Goal: Task Accomplishment & Management: Manage account settings

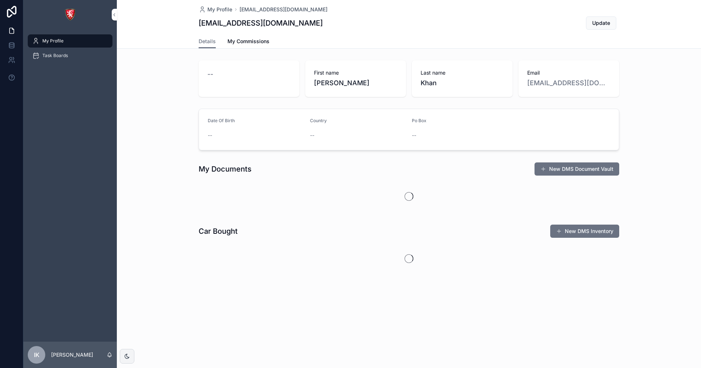
drag, startPoint x: 410, startPoint y: 79, endPoint x: 379, endPoint y: 79, distance: 31.1
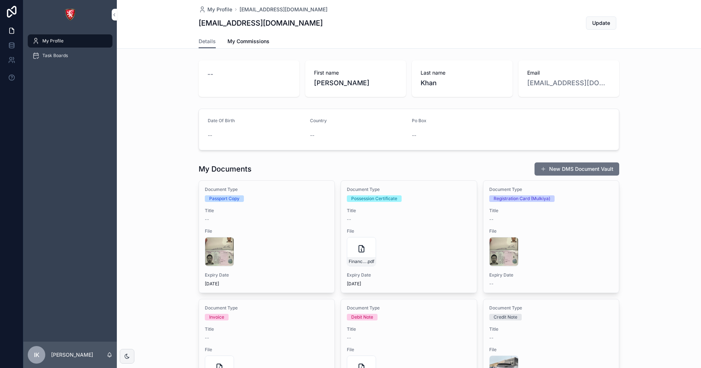
drag, startPoint x: 379, startPoint y: 79, endPoint x: 316, endPoint y: 42, distance: 73.6
click at [316, 42] on div "Details My Commissions" at bounding box center [409, 41] width 421 height 14
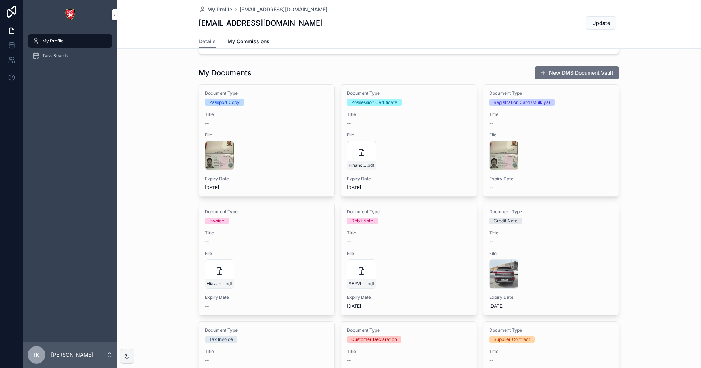
scroll to position [37, 0]
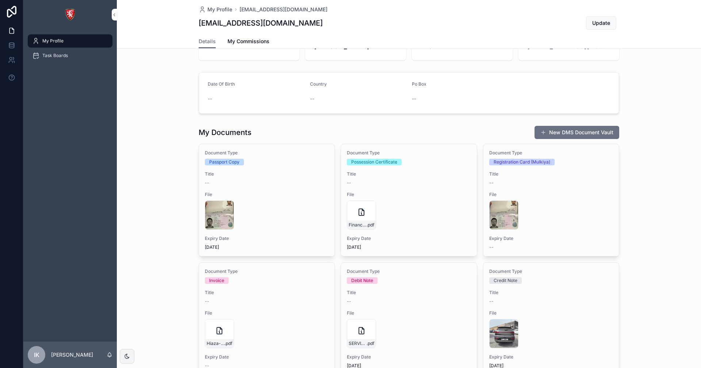
click at [261, 208] on div "andrew_pp .jpg" at bounding box center [267, 214] width 124 height 29
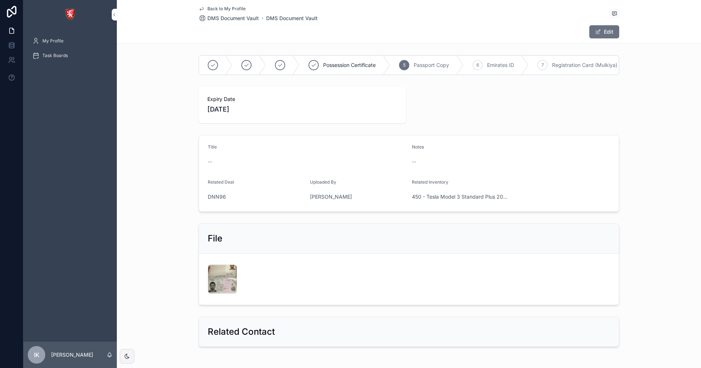
click at [228, 284] on div "andrew_pp .jpg" at bounding box center [222, 278] width 29 height 29
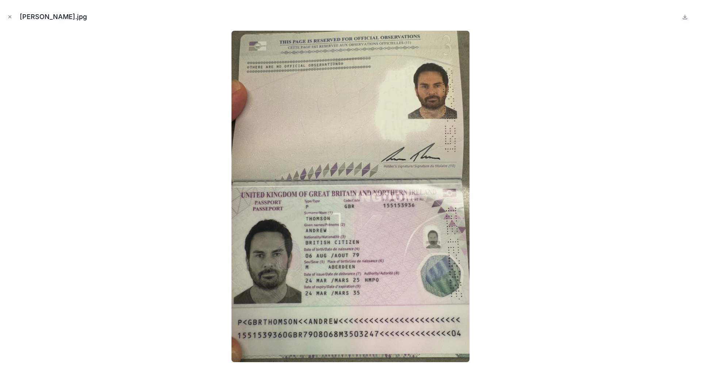
click at [535, 144] on div at bounding box center [351, 196] width 690 height 331
drag, startPoint x: 656, startPoint y: 91, endPoint x: 701, endPoint y: 14, distance: 88.9
click at [659, 86] on div at bounding box center [351, 196] width 690 height 331
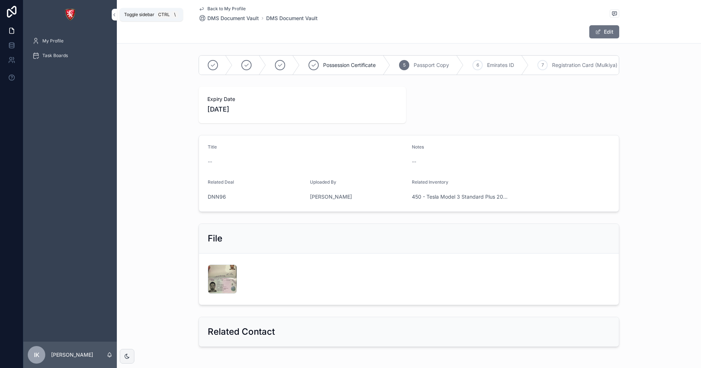
click at [114, 16] on icon "scrollable content" at bounding box center [114, 14] width 5 height 5
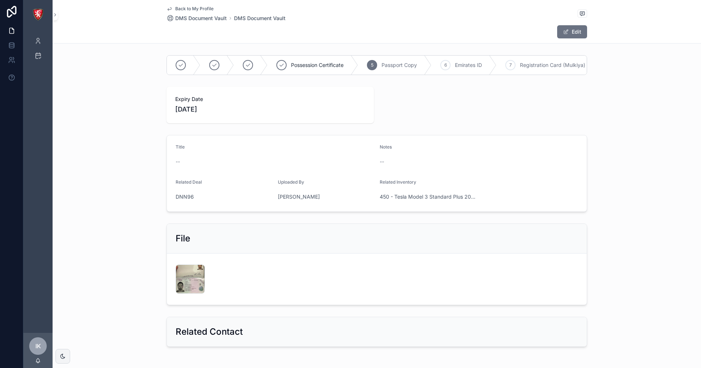
click at [168, 5] on div "Back to My Profile DMS Document Vault DMS Document Vault Edit" at bounding box center [377, 21] width 421 height 43
click at [167, 11] on icon "scrollable content" at bounding box center [170, 9] width 6 height 6
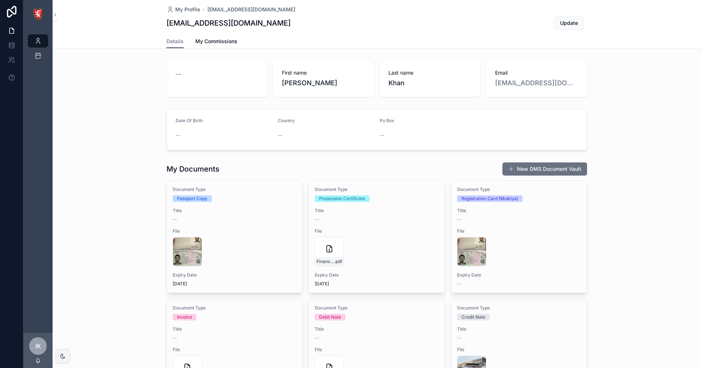
click at [167, 9] on icon "scrollable content" at bounding box center [170, 9] width 7 height 7
click at [8, 20] on link at bounding box center [11, 11] width 23 height 23
click at [16, 47] on link at bounding box center [11, 45] width 23 height 15
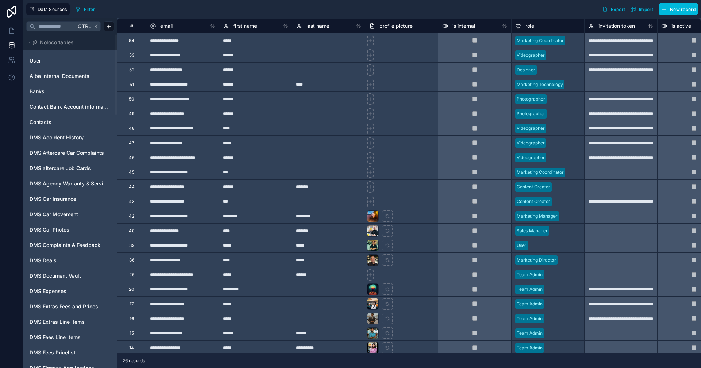
click at [11, 12] on icon at bounding box center [11, 12] width 15 height 12
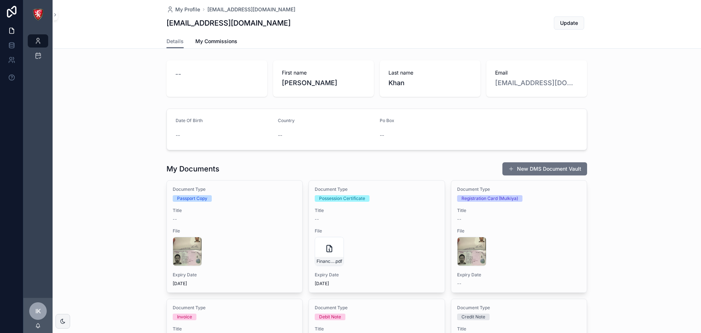
drag, startPoint x: 203, startPoint y: 65, endPoint x: 338, endPoint y: 61, distance: 134.5
click at [224, 65] on div "--" at bounding box center [217, 78] width 101 height 37
click at [561, 24] on span "Update" at bounding box center [569, 22] width 18 height 7
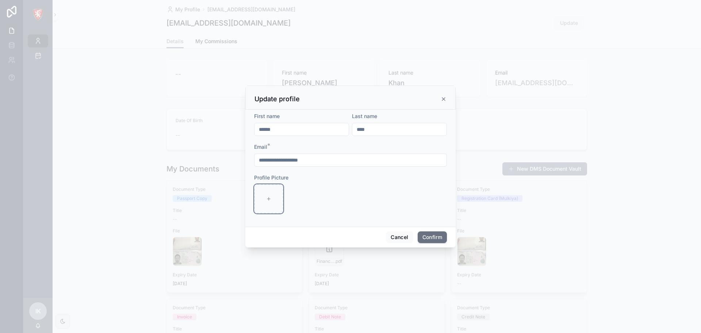
click at [276, 204] on div at bounding box center [268, 198] width 29 height 29
click at [406, 237] on button "Cancel" at bounding box center [399, 237] width 27 height 12
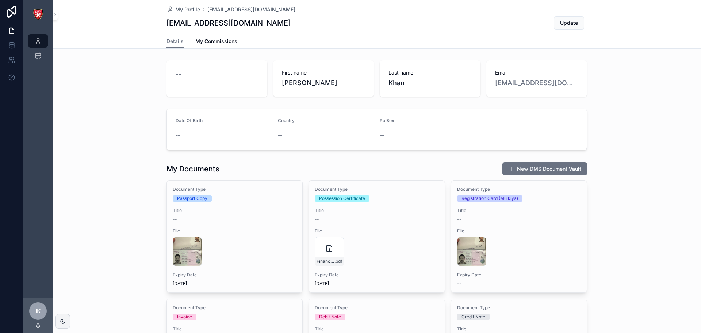
click at [41, 12] on img "scrollable content" at bounding box center [38, 15] width 12 height 12
click at [207, 45] on span "My Commissions" at bounding box center [216, 41] width 42 height 7
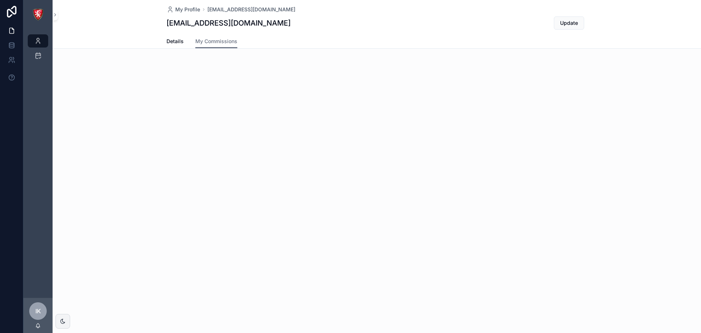
click at [176, 42] on span "Details" at bounding box center [175, 41] width 17 height 7
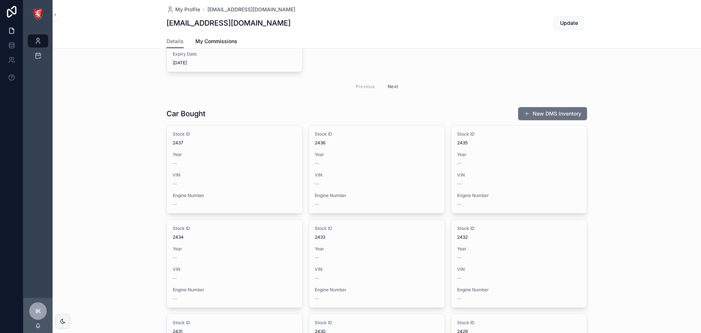
scroll to position [621, 0]
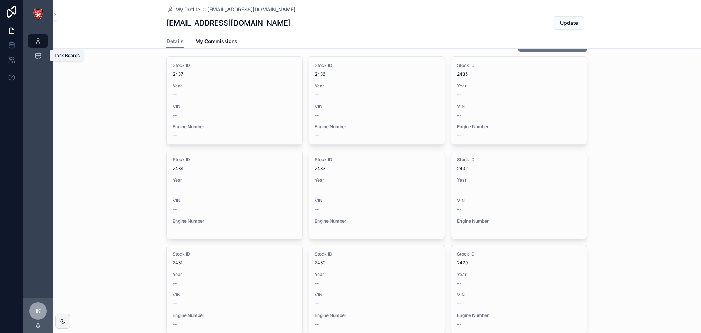
click at [44, 57] on link "Task Boards" at bounding box center [38, 55] width 20 height 13
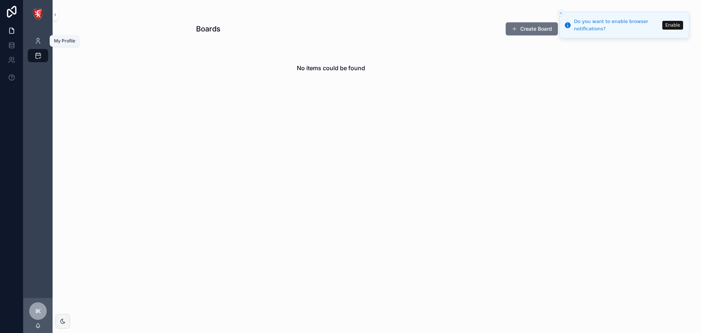
click at [42, 43] on div "My Profile" at bounding box center [38, 41] width 12 height 12
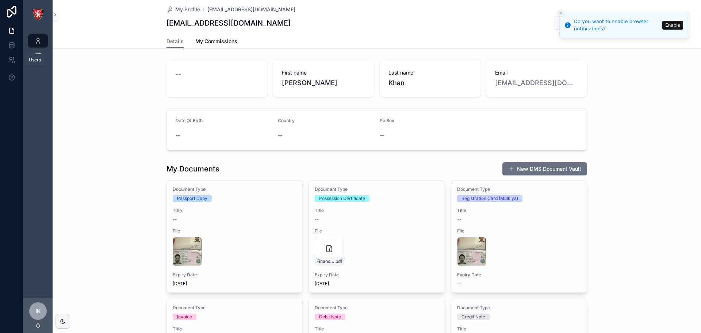
click at [4, 61] on link at bounding box center [11, 60] width 23 height 15
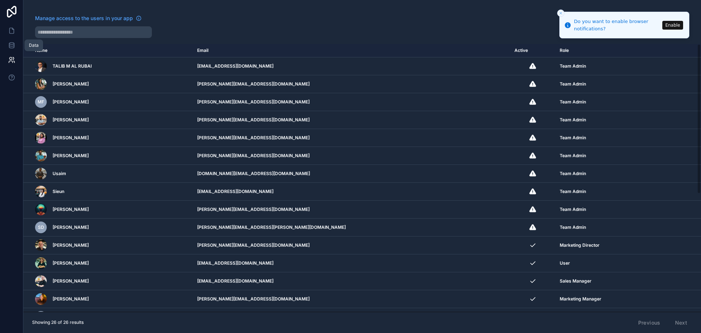
click at [14, 45] on icon at bounding box center [11, 46] width 5 height 3
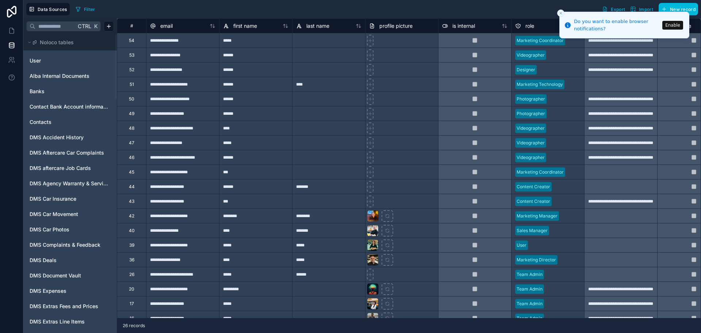
click at [560, 12] on icon "Close toast" at bounding box center [561, 13] width 4 height 4
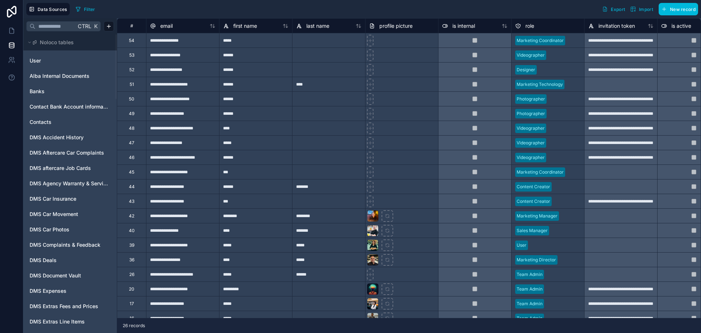
click at [46, 45] on span "Noloco tables" at bounding box center [57, 42] width 34 height 7
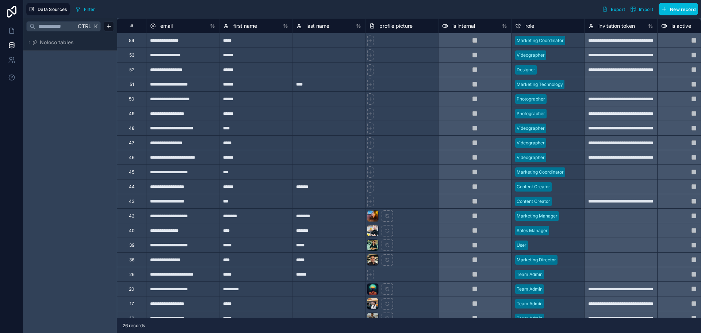
click at [52, 43] on span "Noloco tables" at bounding box center [57, 42] width 34 height 7
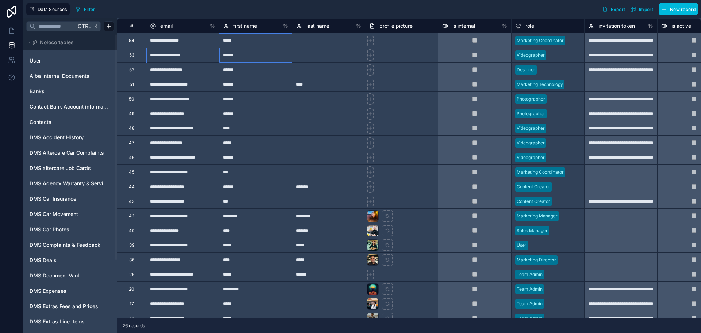
click at [265, 50] on div "******" at bounding box center [255, 54] width 73 height 15
click at [319, 61] on div at bounding box center [328, 54] width 73 height 15
click at [416, 47] on div at bounding box center [401, 54] width 73 height 15
click at [420, 58] on div at bounding box center [401, 54] width 73 height 15
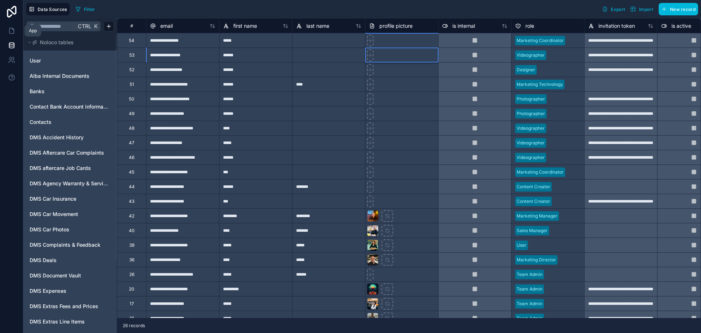
click at [5, 31] on link at bounding box center [11, 30] width 23 height 15
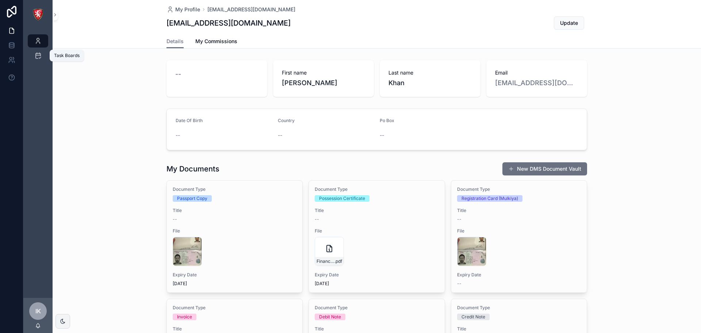
click at [39, 52] on div "Task Boards" at bounding box center [38, 56] width 12 height 12
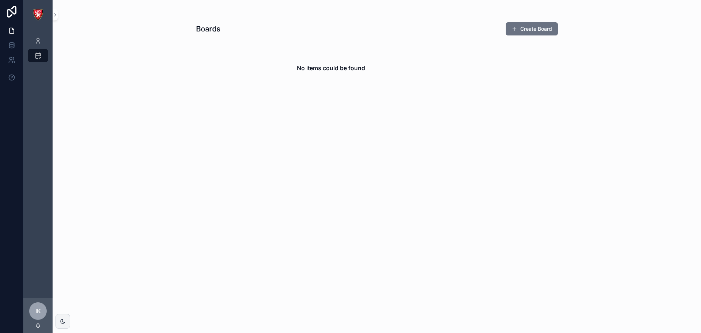
click at [523, 28] on button "Create Board" at bounding box center [532, 28] width 52 height 13
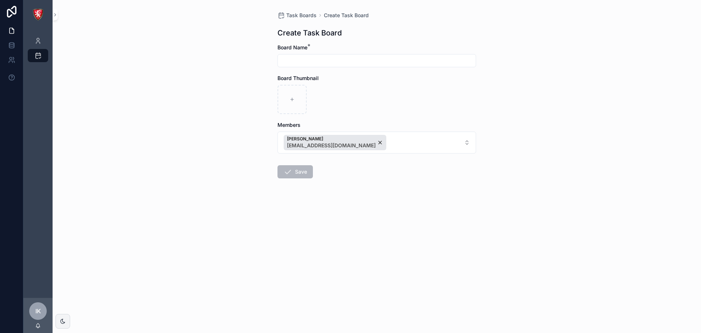
click at [317, 57] on input "scrollable content" at bounding box center [377, 61] width 198 height 10
type input "**********"
click at [353, 84] on div "Board Thumbnail" at bounding box center [377, 94] width 199 height 39
click at [284, 104] on div "scrollable content" at bounding box center [292, 99] width 29 height 29
click at [15, 40] on link at bounding box center [11, 45] width 23 height 15
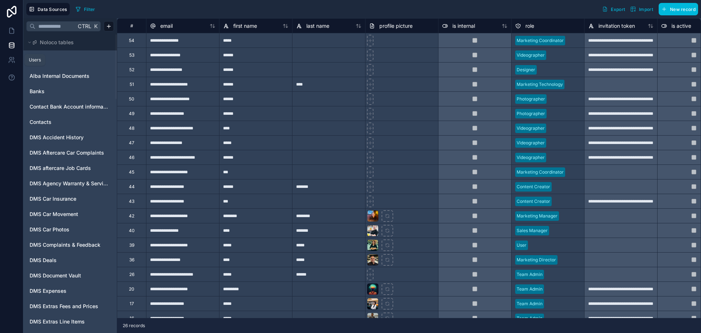
click at [5, 61] on link at bounding box center [11, 60] width 23 height 15
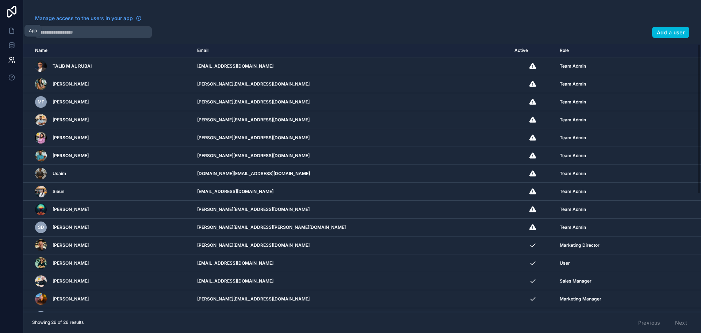
click at [8, 37] on link at bounding box center [11, 30] width 23 height 15
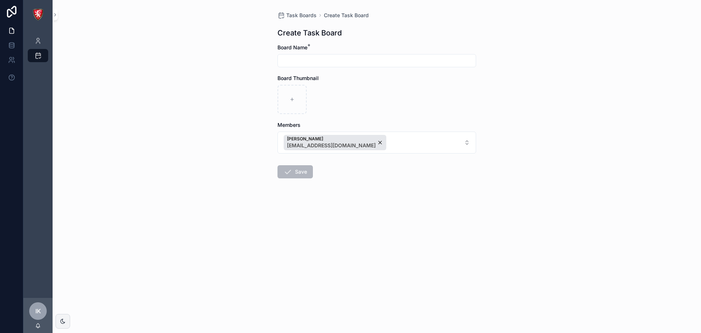
click at [299, 53] on div "Board Name *" at bounding box center [377, 55] width 199 height 23
click at [298, 66] on div "scrollable content" at bounding box center [377, 60] width 199 height 13
click at [298, 65] on input "scrollable content" at bounding box center [377, 61] width 198 height 10
type input "**********"
click at [396, 144] on button "Ismail Khan ismail.k@albacorp.net" at bounding box center [377, 143] width 199 height 22
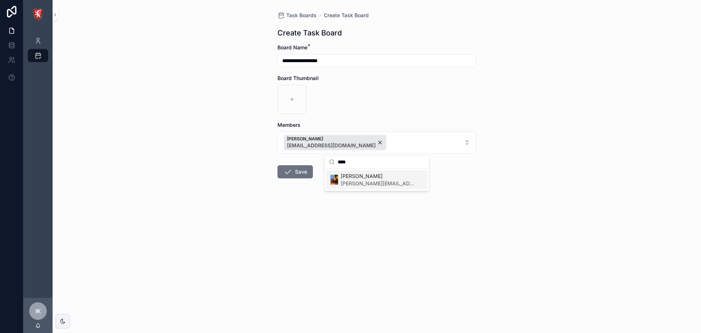
type input "****"
click at [380, 184] on span "niharika@albacorp.net" at bounding box center [378, 183] width 75 height 7
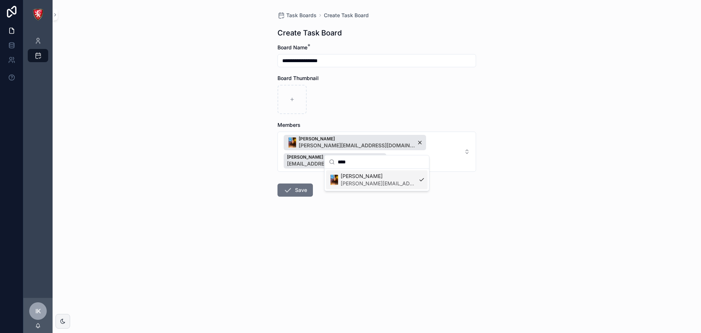
click at [450, 144] on button "Niharika Muthreja niharika@albacorp.net Ismail Khan ismail.k@albacorp.net" at bounding box center [377, 152] width 199 height 40
click at [456, 140] on button "Niharika Muthreja niharika@albacorp.net Ismail Khan ismail.k@albacorp.net" at bounding box center [377, 152] width 199 height 40
type input "**"
click at [375, 174] on span "Myo" at bounding box center [372, 175] width 87 height 7
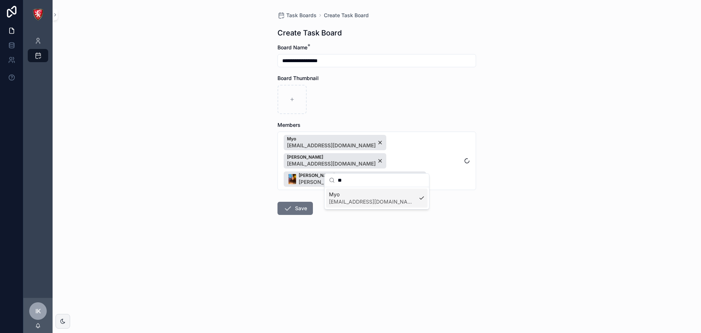
click at [287, 204] on icon "scrollable content" at bounding box center [287, 208] width 9 height 9
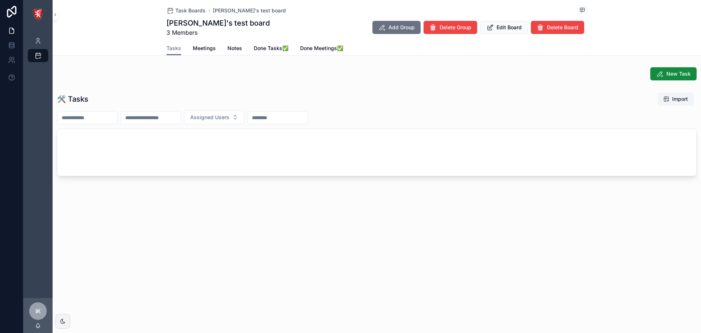
click at [659, 70] on button "New Task" at bounding box center [674, 73] width 46 height 13
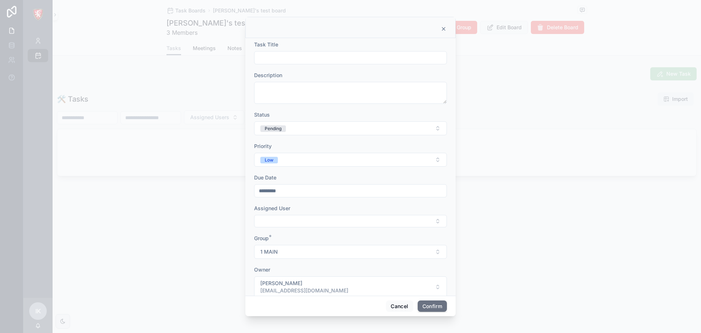
drag, startPoint x: 289, startPoint y: 58, endPoint x: 298, endPoint y: 119, distance: 61.4
click at [289, 62] on input "text" at bounding box center [351, 58] width 192 height 10
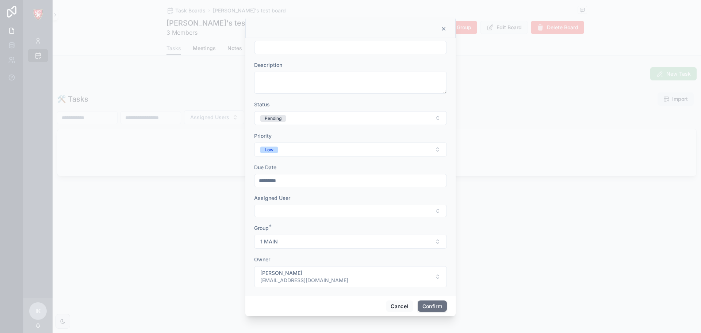
scroll to position [15, 0]
drag, startPoint x: 396, startPoint y: 307, endPoint x: 473, endPoint y: 212, distance: 122.3
click at [396, 304] on button "Cancel" at bounding box center [399, 306] width 27 height 12
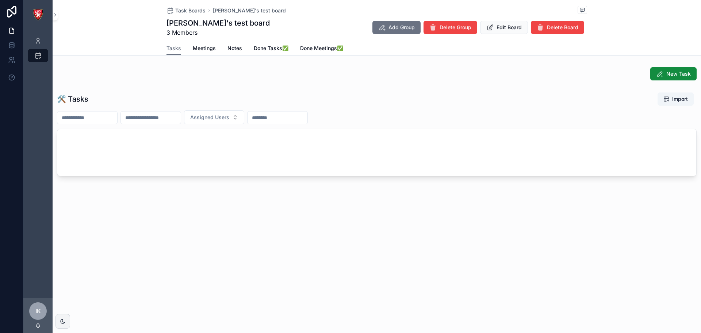
click at [401, 32] on button "Add Group" at bounding box center [397, 27] width 48 height 13
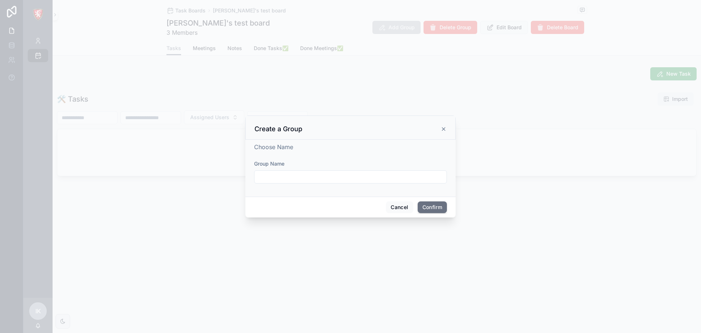
drag, startPoint x: 446, startPoint y: 132, endPoint x: 459, endPoint y: 66, distance: 67.1
click at [447, 130] on div "Create a Group" at bounding box center [350, 127] width 210 height 24
click at [444, 130] on icon at bounding box center [444, 129] width 6 height 6
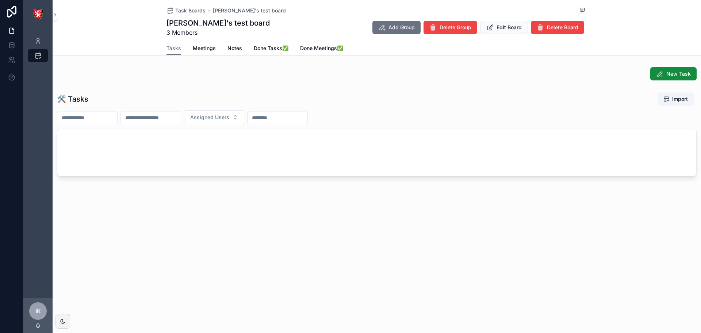
click at [508, 16] on div "Task Boards Ismail's test board Ismail's test board 3 Members Add Group Delete …" at bounding box center [377, 20] width 421 height 41
click at [502, 29] on span "Edit Board" at bounding box center [509, 27] width 25 height 7
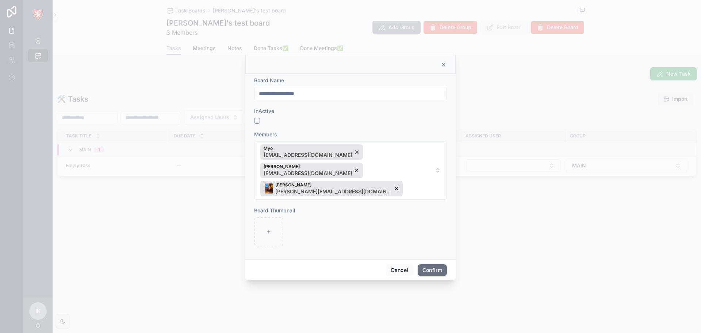
click at [441, 68] on icon at bounding box center [444, 65] width 6 height 6
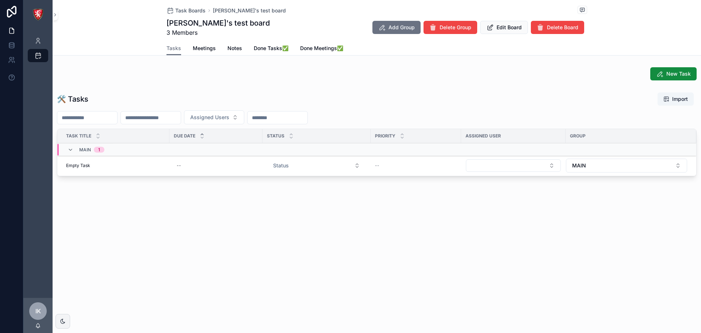
click at [216, 85] on div "New Task 🛠 Tasks Import Assigned Users Task Title Due Date Status Priority Assi…" at bounding box center [377, 123] width 649 height 118
click at [128, 149] on div "MAIN 1" at bounding box center [213, 150] width 313 height 12
click at [267, 141] on div "Status" at bounding box center [317, 136] width 108 height 14
click at [454, 30] on span "Delete Group" at bounding box center [456, 27] width 32 height 7
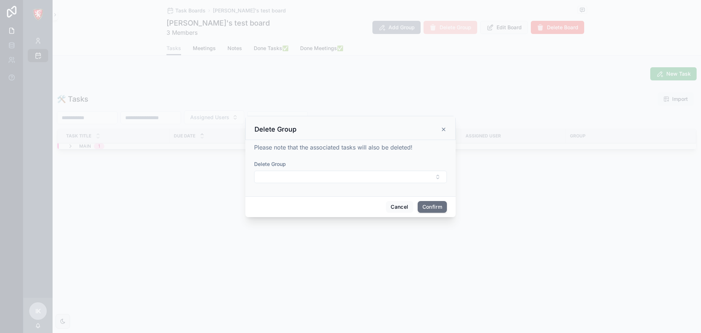
click at [539, 53] on div at bounding box center [350, 166] width 701 height 333
click at [445, 131] on icon at bounding box center [443, 129] width 3 height 3
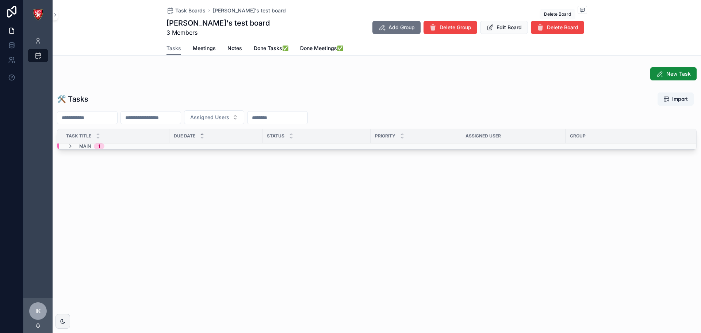
click at [568, 29] on span "Delete Board" at bounding box center [562, 27] width 31 height 7
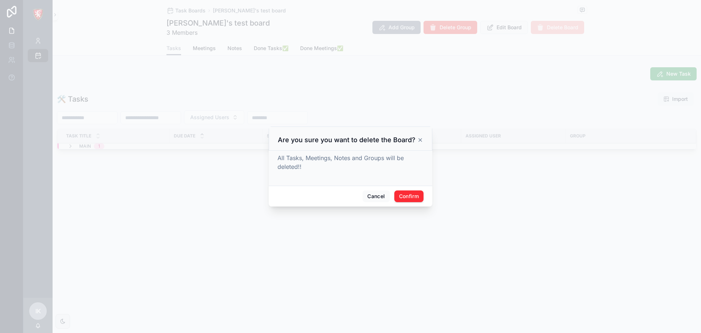
click at [424, 203] on div "Cancel Confirm" at bounding box center [351, 196] width 164 height 21
click at [406, 194] on button "Confirm" at bounding box center [409, 196] width 29 height 12
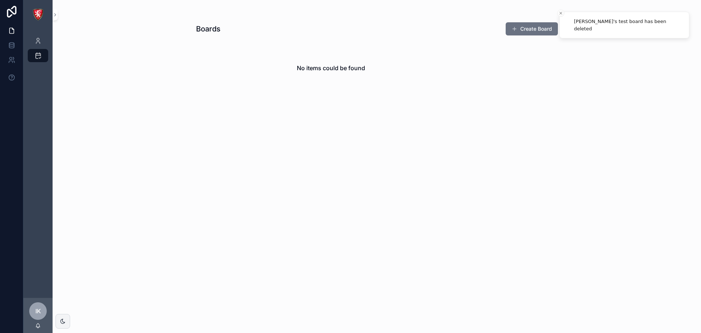
click at [538, 35] on button "Create Board" at bounding box center [532, 28] width 52 height 13
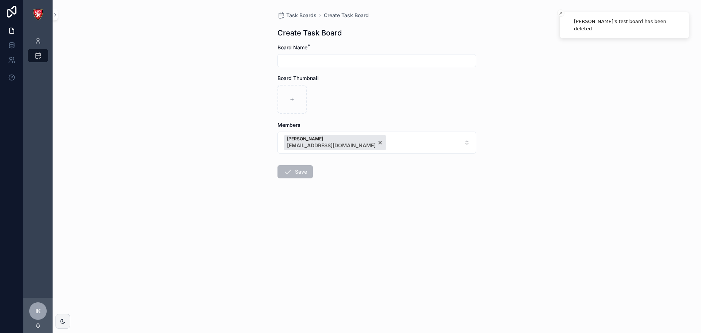
click at [297, 57] on input "scrollable content" at bounding box center [377, 61] width 198 height 10
click at [339, 64] on input "**********" at bounding box center [377, 61] width 198 height 10
type input "**********"
click at [296, 184] on form "**********" at bounding box center [377, 134] width 199 height 181
click at [375, 143] on button "[PERSON_NAME] [PERSON_NAME][EMAIL_ADDRESS][DOMAIN_NAME]" at bounding box center [377, 143] width 199 height 22
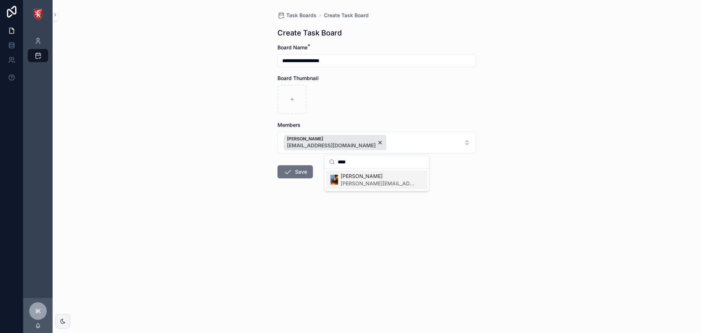
type input "****"
click at [364, 182] on span "[PERSON_NAME][EMAIL_ADDRESS][DOMAIN_NAME]" at bounding box center [378, 183] width 75 height 7
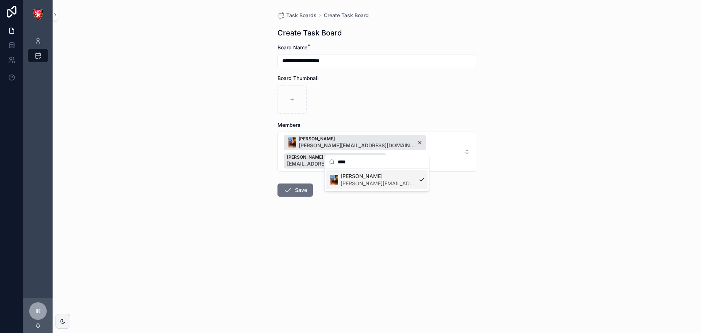
click at [445, 148] on button "Niharika Muthreja niharika@albacorp.net Ismail Khan ismail.k@albacorp.net" at bounding box center [377, 152] width 199 height 40
click at [459, 140] on button "Niharika Muthreja niharika@albacorp.net Ismail Khan ismail.k@albacorp.net" at bounding box center [377, 152] width 199 height 40
type input "***"
click at [357, 183] on span "[EMAIL_ADDRESS][DOMAIN_NAME]" at bounding box center [372, 183] width 87 height 7
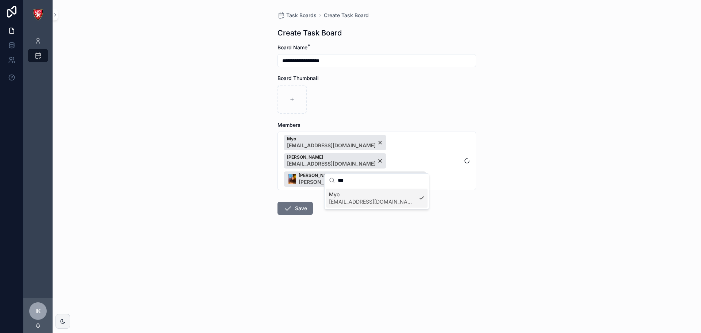
click at [298, 202] on button "Save" at bounding box center [295, 208] width 35 height 13
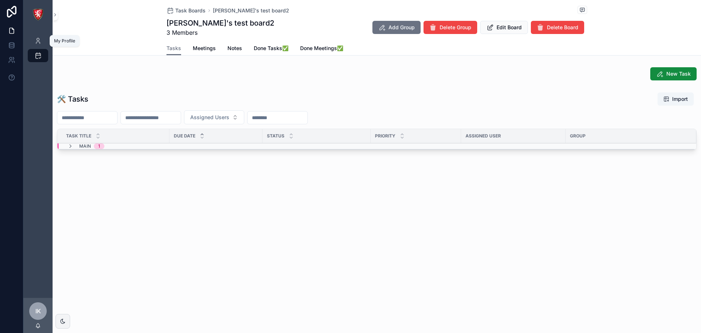
click at [41, 40] on icon "scrollable content" at bounding box center [37, 40] width 7 height 7
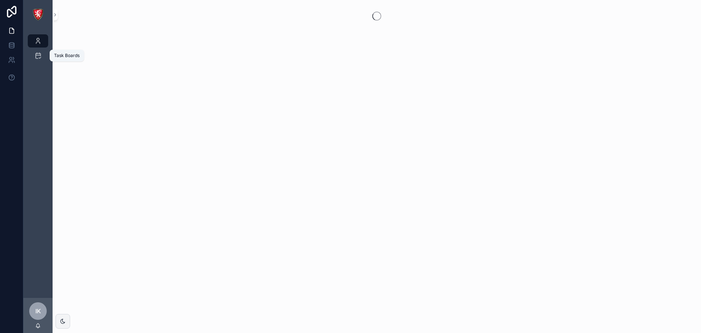
click at [39, 50] on div "Task Boards" at bounding box center [38, 56] width 12 height 12
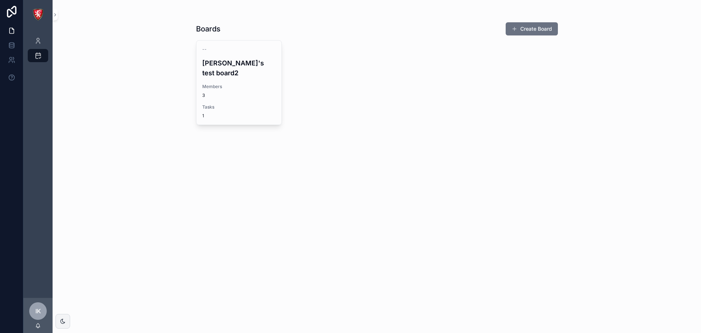
click at [209, 92] on span "3" at bounding box center [239, 95] width 74 height 6
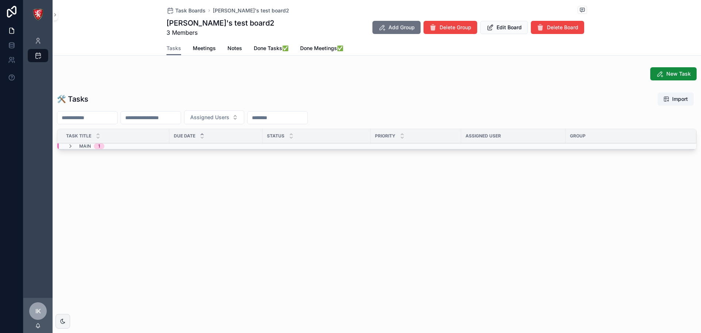
click at [665, 73] on button "New Task" at bounding box center [674, 73] width 46 height 13
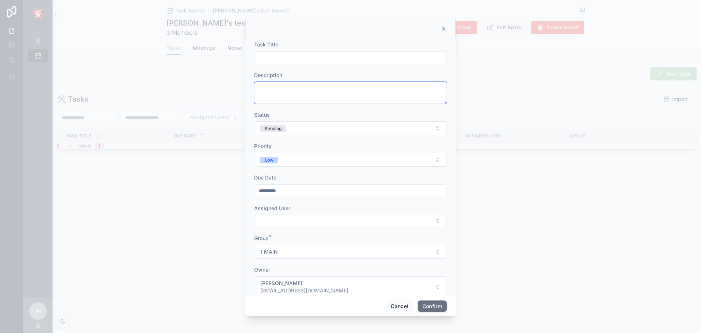
click at [311, 94] on textarea at bounding box center [350, 93] width 193 height 22
drag, startPoint x: 302, startPoint y: 65, endPoint x: 302, endPoint y: 54, distance: 11.0
click at [302, 57] on form "Task Title Description Status Pending Priority Low Due Date ********* Assigned …" at bounding box center [350, 173] width 193 height 264
click at [302, 54] on input "text" at bounding box center [351, 58] width 192 height 10
type input "**********"
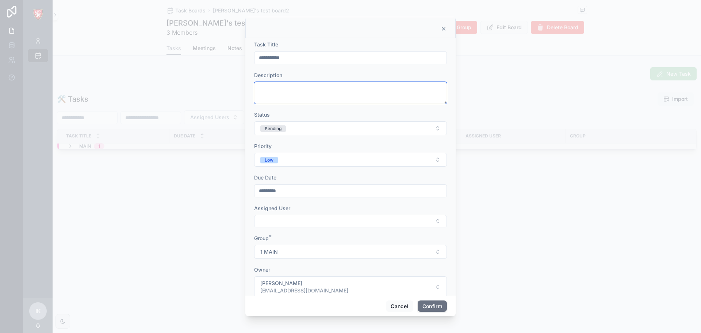
click at [300, 88] on textarea at bounding box center [350, 93] width 193 height 22
paste textarea "**********"
type textarea "**********"
paste textarea "**********"
type textarea "**********"
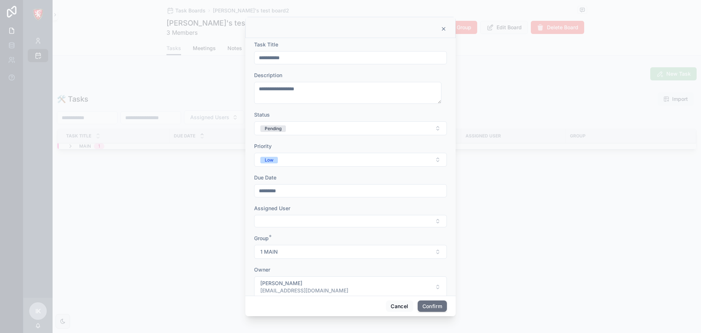
click at [285, 115] on div "Status" at bounding box center [350, 114] width 193 height 7
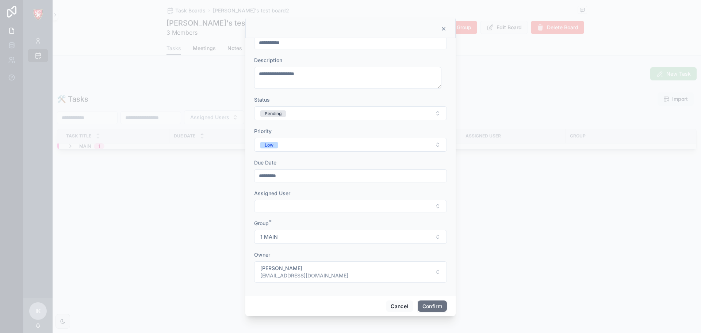
click at [429, 309] on button "Confirm" at bounding box center [432, 306] width 29 height 12
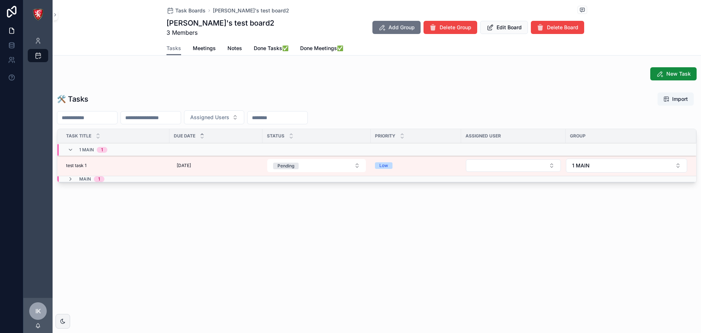
click at [28, 317] on div "IK Ismail Khan" at bounding box center [37, 315] width 29 height 35
click at [40, 313] on span "IK" at bounding box center [37, 311] width 5 height 9
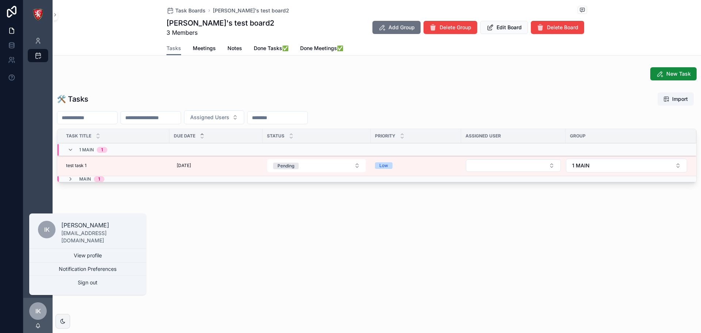
click at [292, 50] on div "Tasks Meetings Notes Done Tasks✅ Done Meetings✅" at bounding box center [377, 48] width 421 height 14
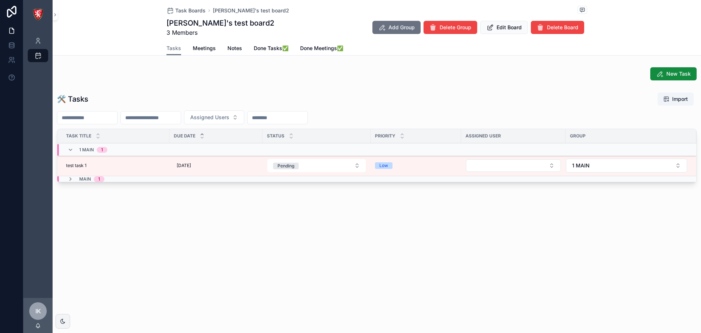
click at [179, 20] on h1 "Ismail's test board2" at bounding box center [221, 23] width 108 height 10
click at [177, 7] on span "Task Boards" at bounding box center [190, 10] width 30 height 7
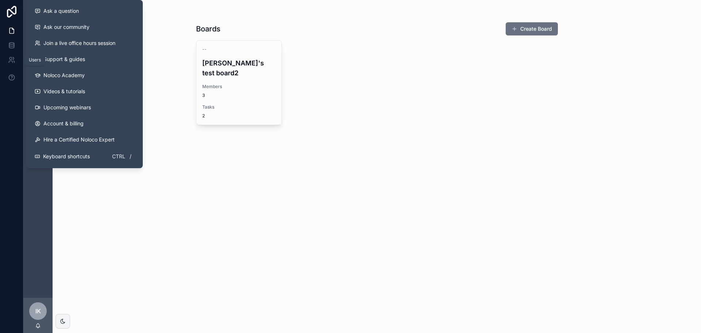
click at [10, 62] on icon at bounding box center [11, 59] width 7 height 7
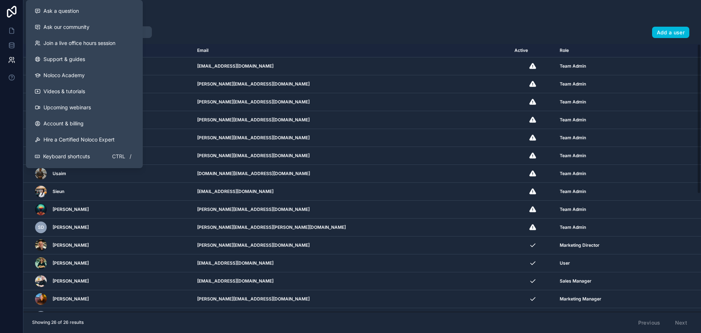
click at [85, 98] on link "Videos & tutorials" at bounding box center [84, 91] width 111 height 16
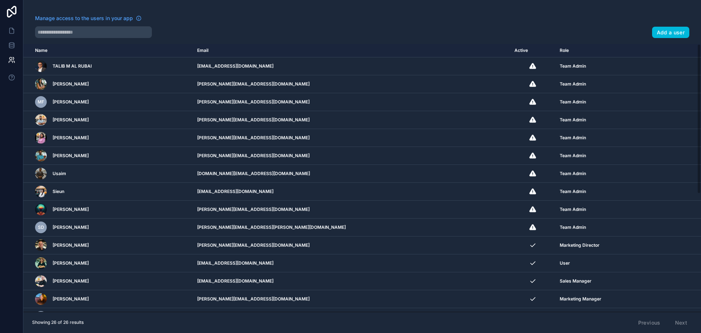
click at [8, 7] on icon at bounding box center [11, 12] width 15 height 12
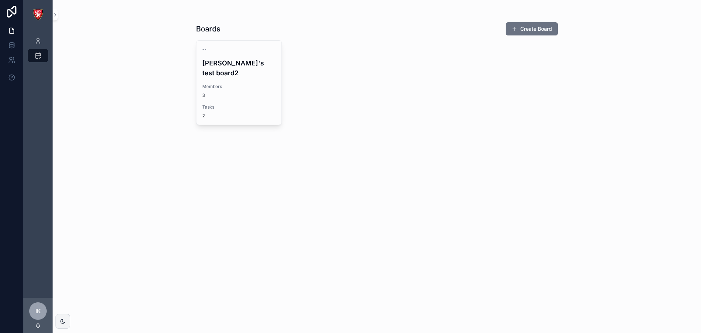
click at [134, 75] on div "Boards Create Board -- Ismail's test board2 Members 3 Tasks 2" at bounding box center [377, 166] width 649 height 333
click at [13, 59] on icon at bounding box center [13, 58] width 1 height 2
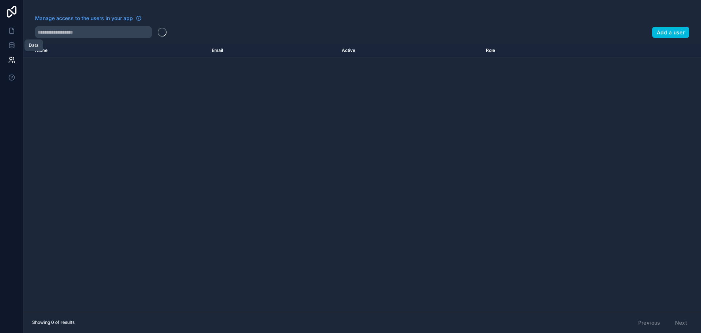
click at [13, 39] on link at bounding box center [11, 45] width 23 height 15
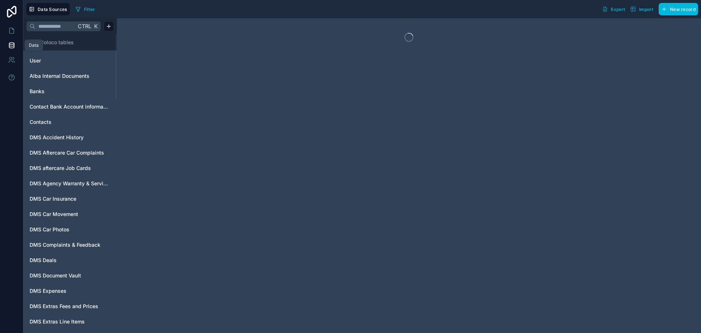
click at [12, 43] on icon at bounding box center [11, 45] width 7 height 7
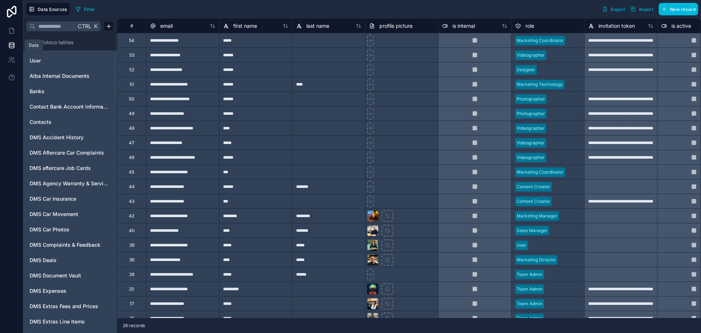
click at [0, 52] on link at bounding box center [11, 45] width 23 height 15
click at [54, 42] on span "Noloco tables" at bounding box center [57, 42] width 34 height 7
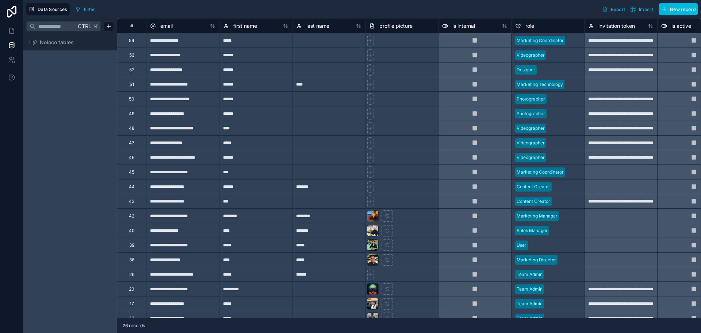
click at [56, 66] on div "Ctrl K Noloco tables" at bounding box center [70, 175] width 94 height 315
click at [9, 56] on link at bounding box center [11, 60] width 23 height 15
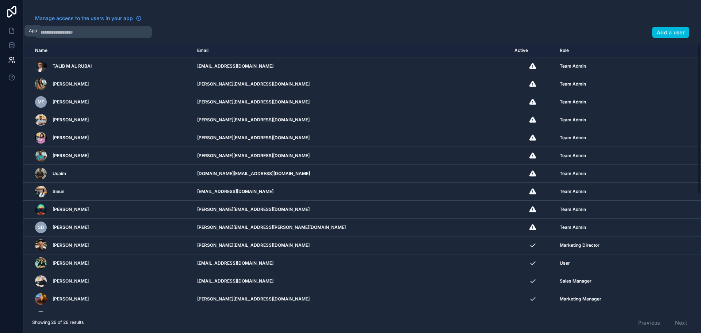
click at [4, 34] on link at bounding box center [11, 30] width 23 height 15
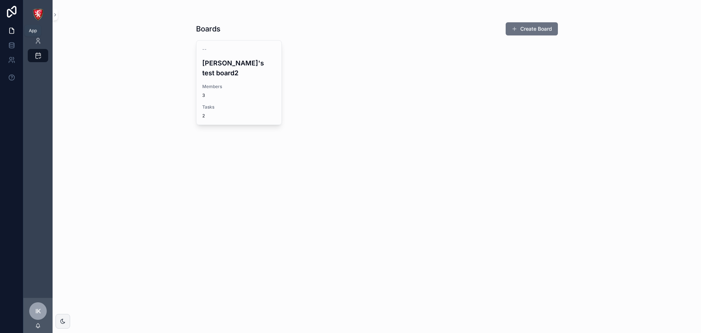
click at [8, 37] on link at bounding box center [11, 30] width 23 height 15
click at [39, 10] on img "scrollable content" at bounding box center [38, 15] width 12 height 12
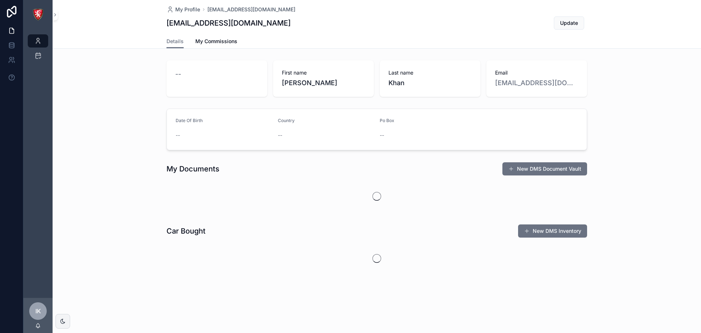
click at [435, 90] on div "Last name Khan" at bounding box center [430, 78] width 101 height 37
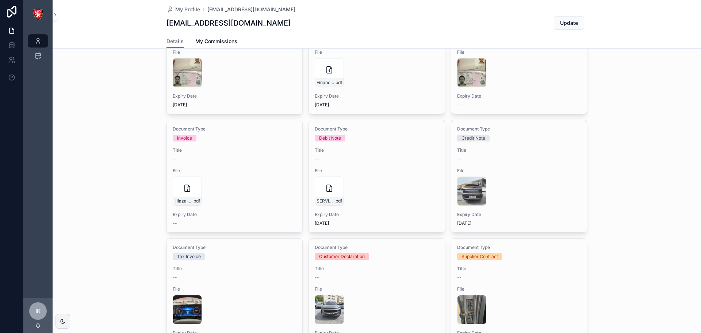
scroll to position [183, 0]
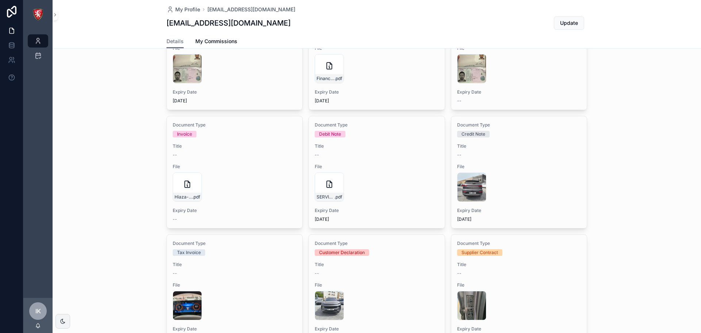
click at [301, 152] on div "Document Type Passport Copy Title -- File andrew_pp .jpg Expiry Date 9/2/2025 D…" at bounding box center [377, 230] width 421 height 467
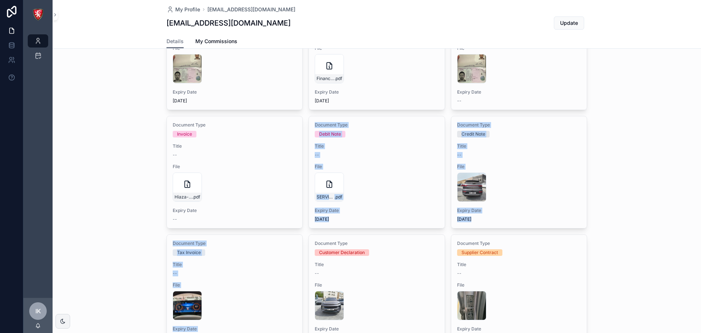
drag, startPoint x: 303, startPoint y: 113, endPoint x: 307, endPoint y: 240, distance: 127.6
click at [307, 240] on div "Document Type Passport Copy Title -- File andrew_pp .jpg Expiry Date 9/2/2025 D…" at bounding box center [377, 230] width 421 height 467
click at [304, 232] on div "Document Type Passport Copy Title -- File andrew_pp .jpg Expiry Date 9/2/2025 D…" at bounding box center [377, 230] width 421 height 467
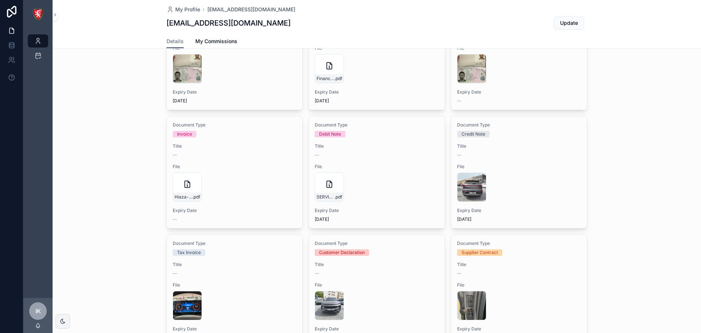
drag, startPoint x: 303, startPoint y: 232, endPoint x: 629, endPoint y: 223, distance: 326.0
click at [629, 223] on div "My Documents New DMS Document Vault Document Type Passport Copy Title -- File a…" at bounding box center [377, 221] width 649 height 491
click at [628, 220] on div "My Documents New DMS Document Vault Document Type Passport Copy Title -- File a…" at bounding box center [377, 221] width 649 height 491
drag, startPoint x: 304, startPoint y: 228, endPoint x: 302, endPoint y: 255, distance: 26.4
click at [302, 255] on div "Document Type Passport Copy Title -- File andrew_pp .jpg Expiry Date 9/2/2025 D…" at bounding box center [377, 230] width 421 height 467
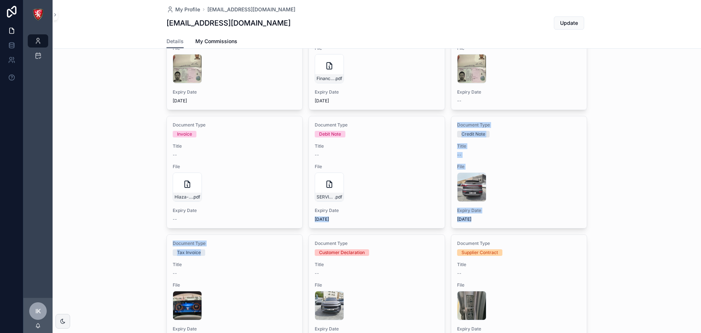
click at [302, 255] on div "Document Type Passport Copy Title -- File andrew_pp .jpg Expiry Date 9/2/2025 D…" at bounding box center [377, 230] width 421 height 467
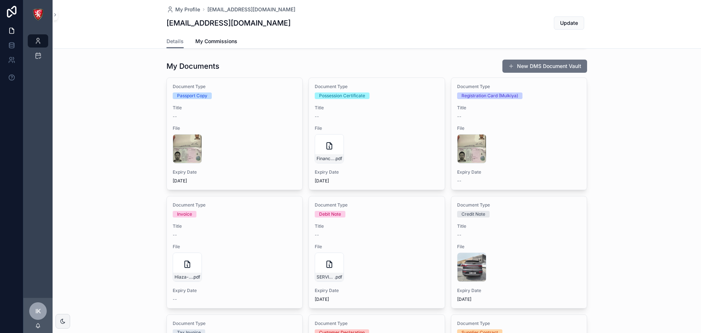
scroll to position [0, 0]
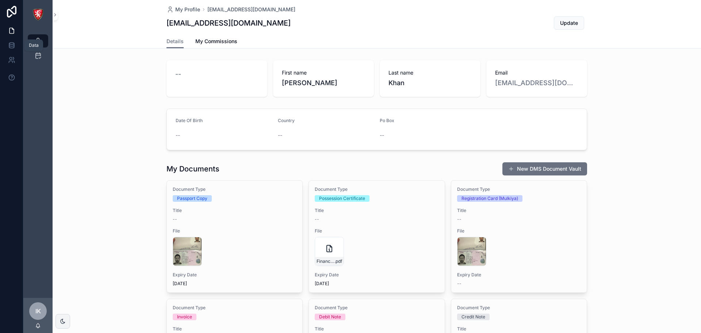
click at [12, 47] on icon at bounding box center [11, 45] width 7 height 7
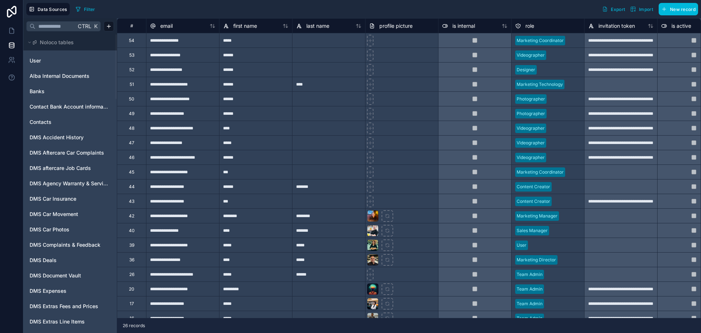
click at [369, 88] on div at bounding box center [370, 85] width 7 height 12
click at [0, 25] on link at bounding box center [11, 30] width 23 height 15
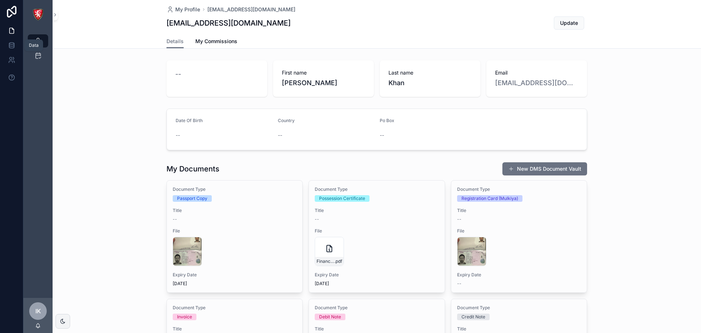
click at [13, 43] on icon at bounding box center [11, 45] width 7 height 7
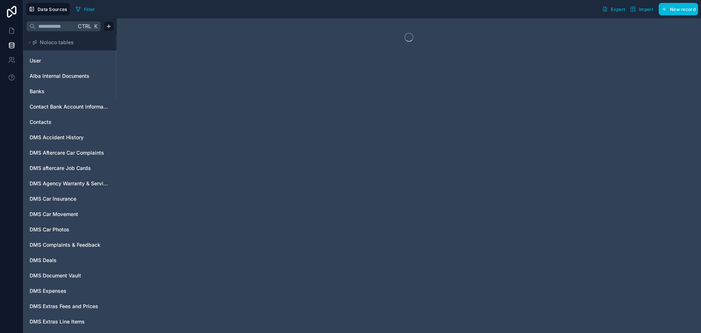
click at [77, 47] on button "Noloco tables" at bounding box center [67, 42] width 83 height 10
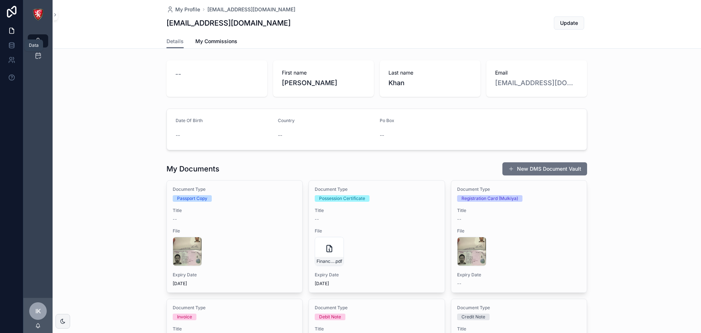
click at [8, 47] on icon at bounding box center [11, 45] width 7 height 7
